Goal: Transaction & Acquisition: Download file/media

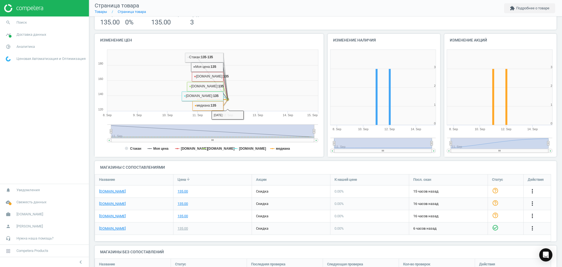
scroll to position [88, 0]
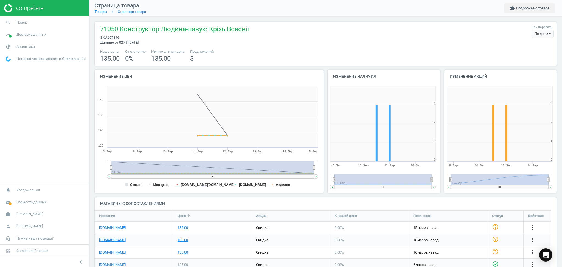
click at [4, 9] on img at bounding box center [23, 8] width 39 height 8
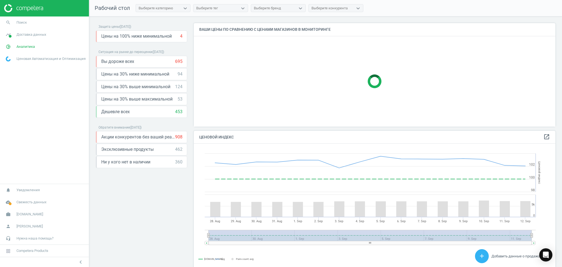
scroll to position [137, 367]
click at [21, 203] on span "Свежесть данных" at bounding box center [31, 202] width 30 height 5
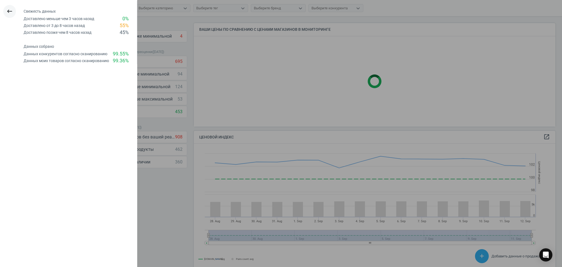
click at [8, 11] on icon "keyboard_backspace" at bounding box center [9, 11] width 7 height 7
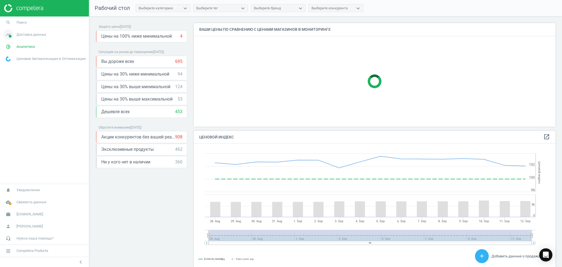
click at [23, 36] on span "Доставка данных" at bounding box center [31, 34] width 30 height 5
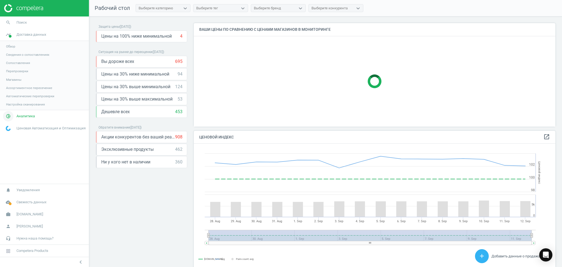
click at [19, 115] on span "Аналитика" at bounding box center [25, 116] width 18 height 5
click at [23, 38] on link "timeline Доставка данных" at bounding box center [44, 35] width 89 height 12
click at [14, 64] on span "Сопоставления" at bounding box center [18, 63] width 24 height 4
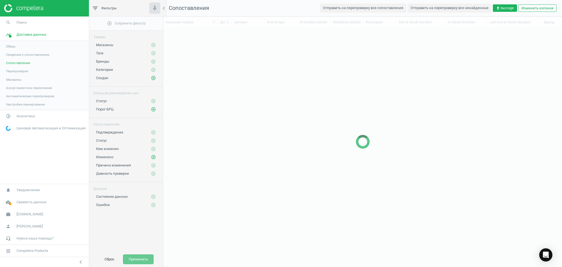
scroll to position [5, 6]
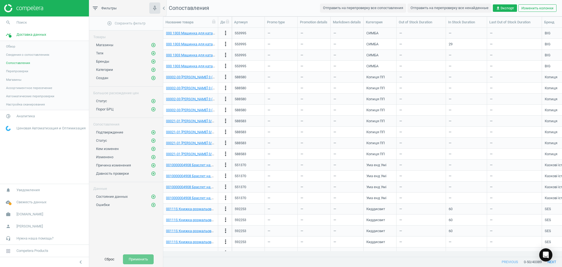
click at [18, 52] on span "Сведения о сопоставлениях" at bounding box center [27, 54] width 43 height 4
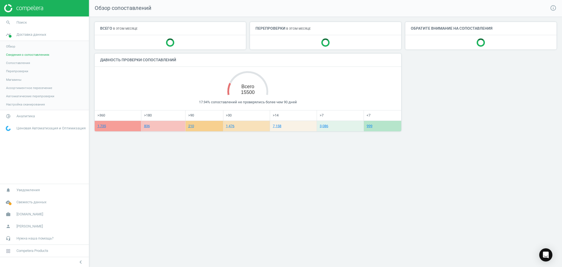
click at [15, 80] on span "Магазины" at bounding box center [13, 79] width 15 height 4
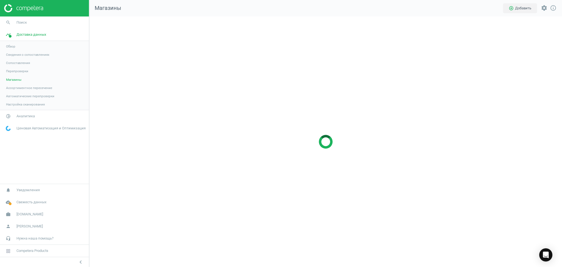
scroll to position [262, 484]
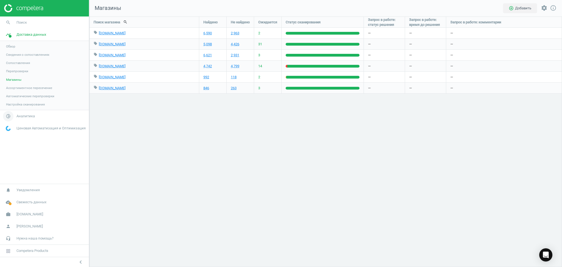
click at [19, 116] on span "Аналитика" at bounding box center [25, 116] width 18 height 5
click at [11, 67] on span "Товары" at bounding box center [12, 67] width 12 height 4
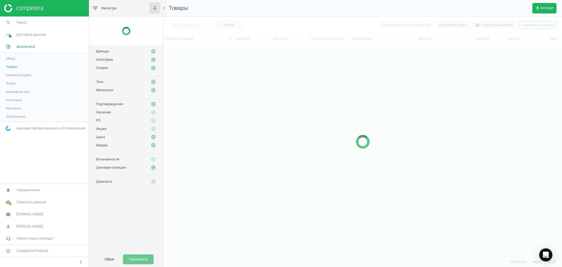
scroll to position [201, 393]
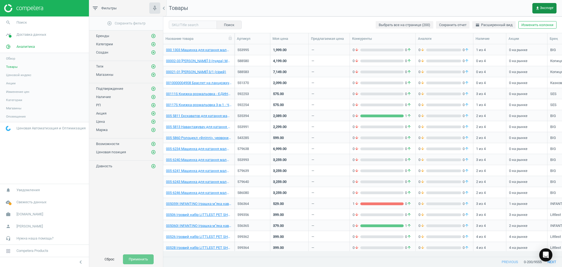
click at [544, 8] on span "get_app Экспорт" at bounding box center [545, 8] width 18 height 4
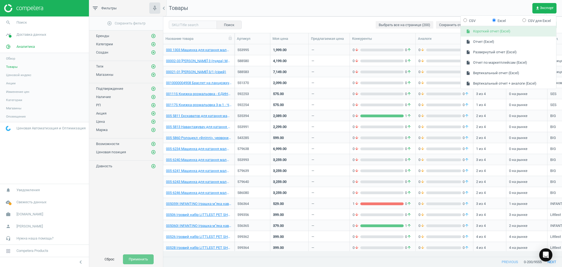
click at [489, 32] on button "insert_drive_file Короткий отчет (Excel)" at bounding box center [509, 31] width 96 height 10
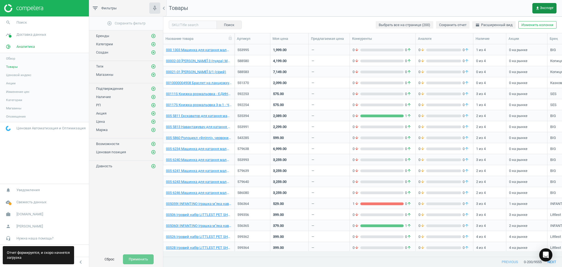
click at [544, 7] on span "get_app Экспорт" at bounding box center [545, 8] width 18 height 4
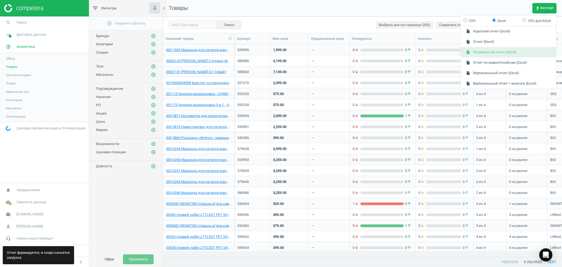
click at [488, 51] on button "insert_drive_file Развернутый отчет (Excel)" at bounding box center [509, 52] width 96 height 10
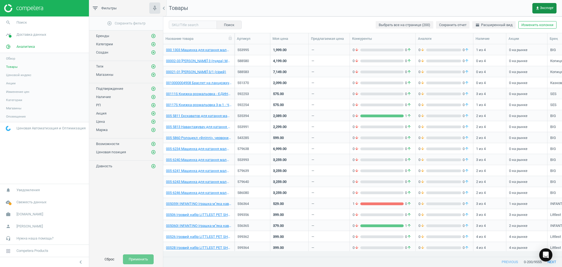
click at [542, 9] on span "get_app Экспорт" at bounding box center [545, 8] width 18 height 4
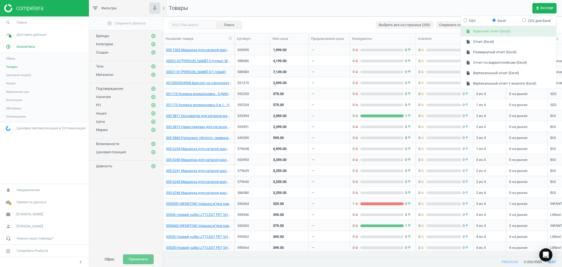
click at [483, 33] on button "insert_drive_file Короткий отчет (Excel)" at bounding box center [509, 31] width 96 height 10
